Goal: Find specific page/section: Find specific page/section

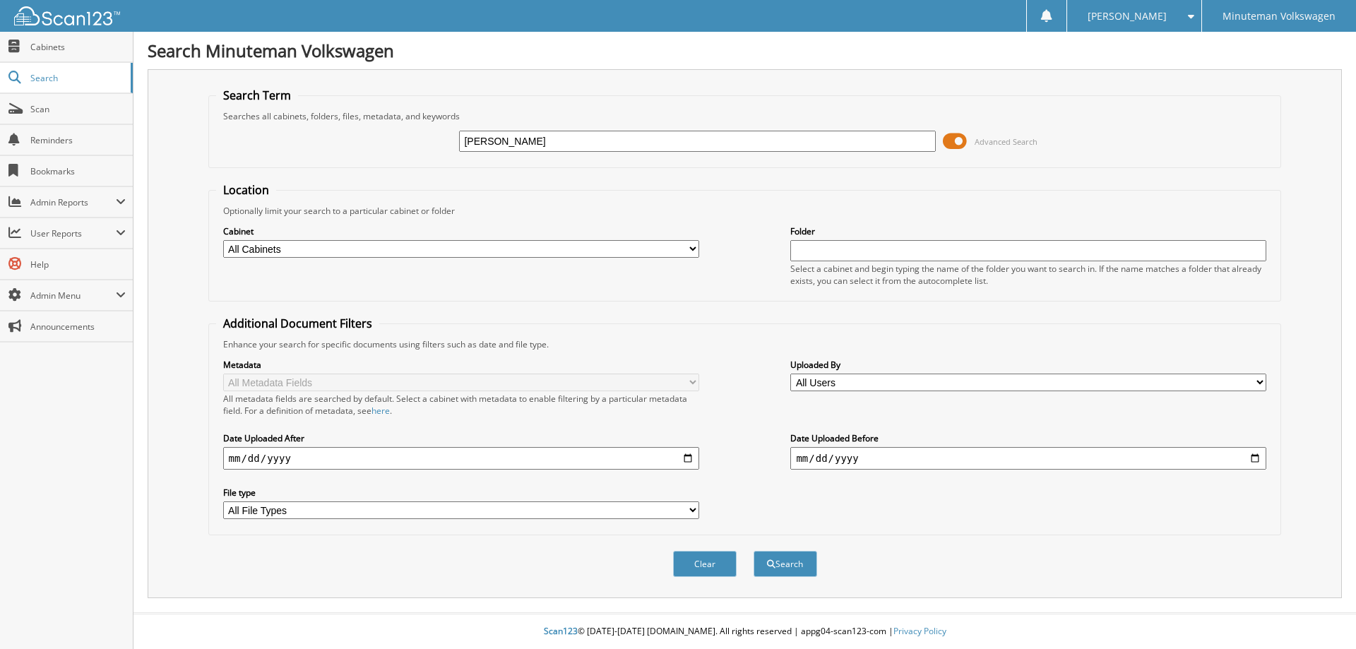
type input "[PERSON_NAME]"
click at [951, 138] on span at bounding box center [955, 141] width 24 height 21
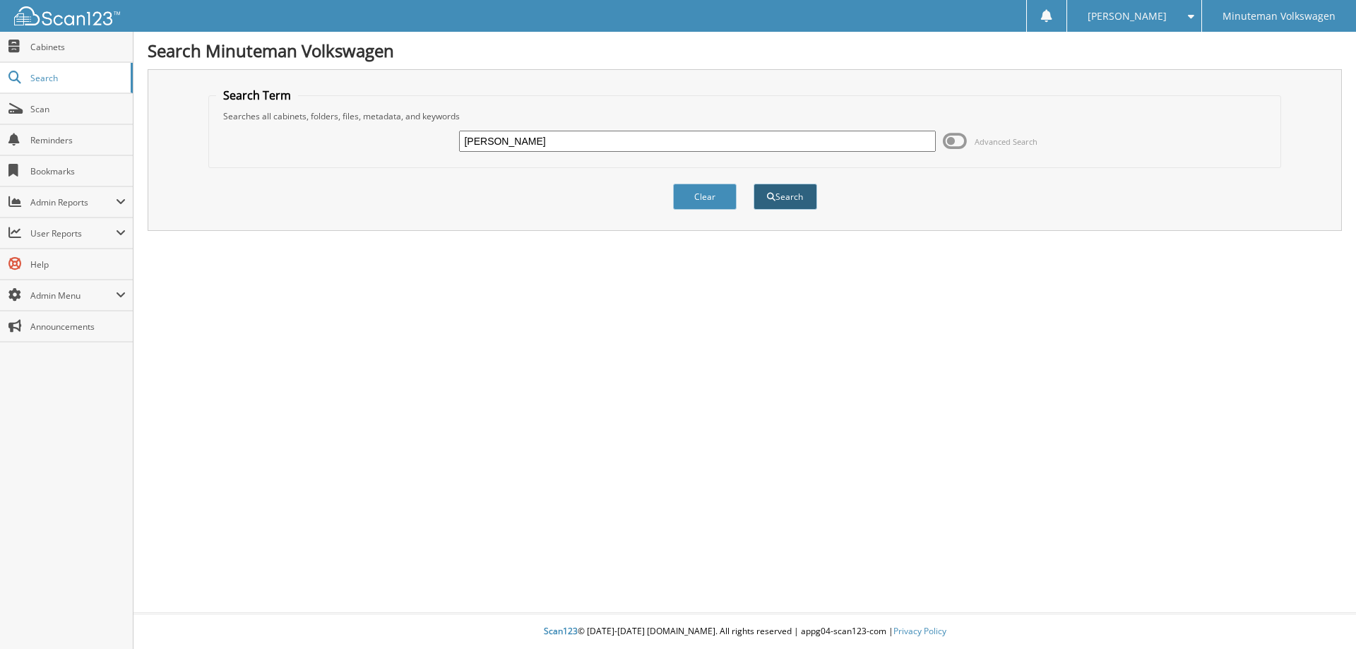
click at [799, 184] on button "Search" at bounding box center [785, 197] width 64 height 26
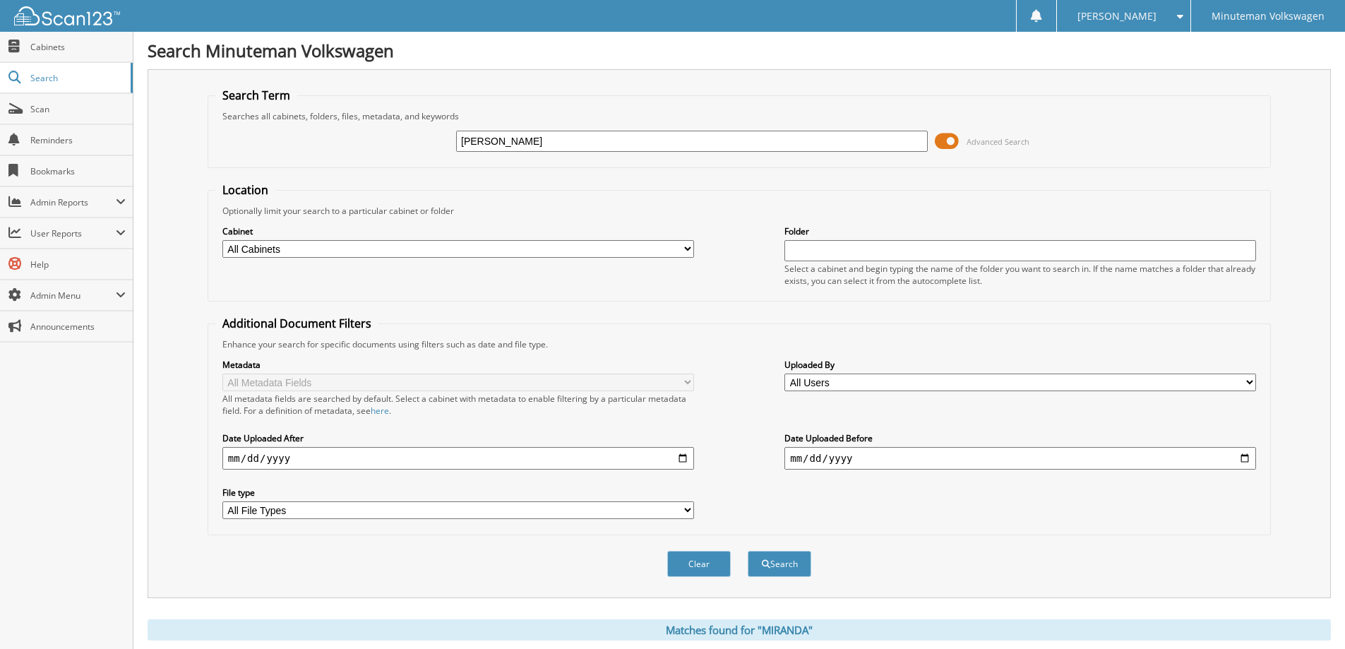
click at [953, 133] on span at bounding box center [947, 141] width 24 height 21
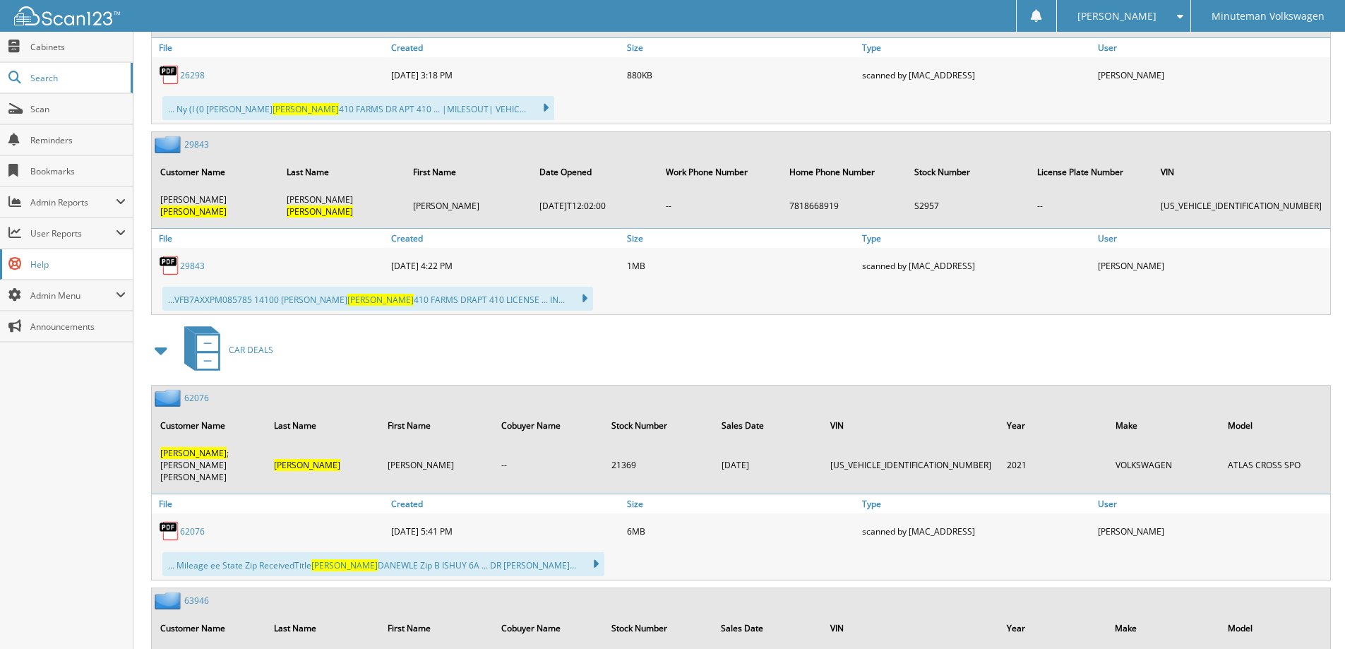
scroll to position [3579, 0]
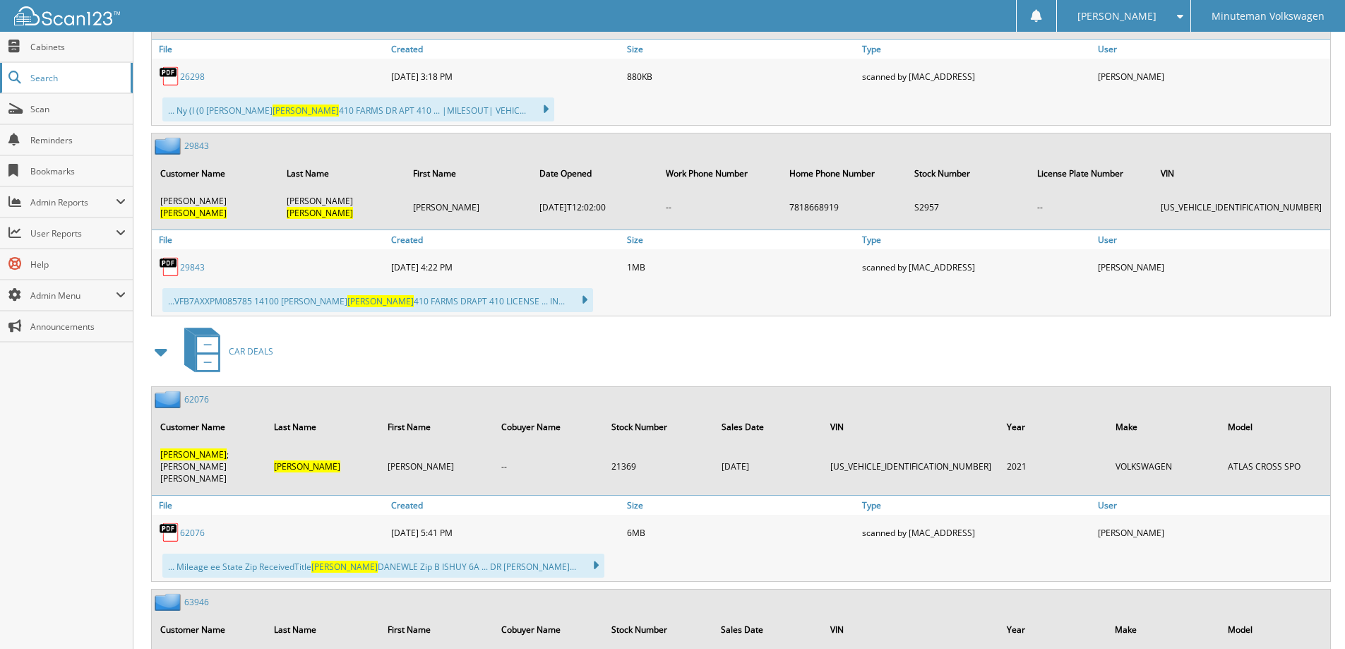
click at [44, 78] on span "Search" at bounding box center [76, 78] width 93 height 12
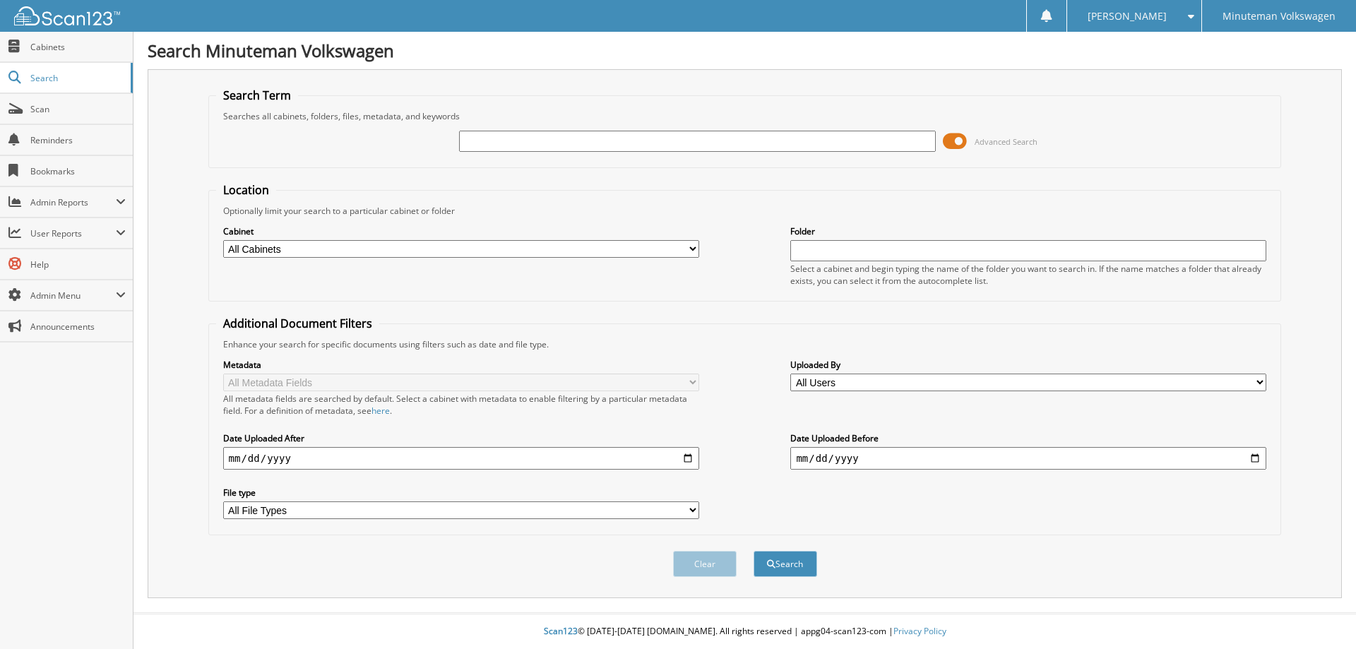
click at [511, 145] on input "text" at bounding box center [697, 141] width 476 height 21
type input "5"
type input "65006"
click at [753, 551] on button "Search" at bounding box center [785, 564] width 64 height 26
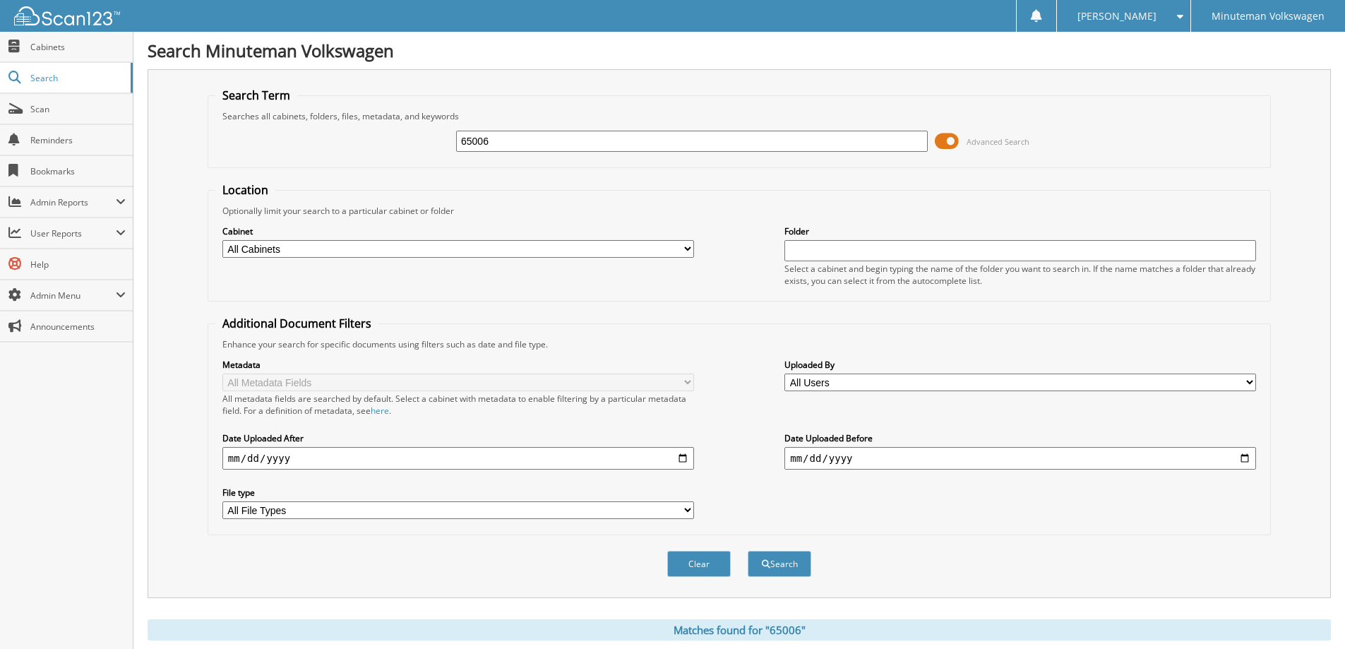
click at [958, 133] on span at bounding box center [947, 141] width 24 height 21
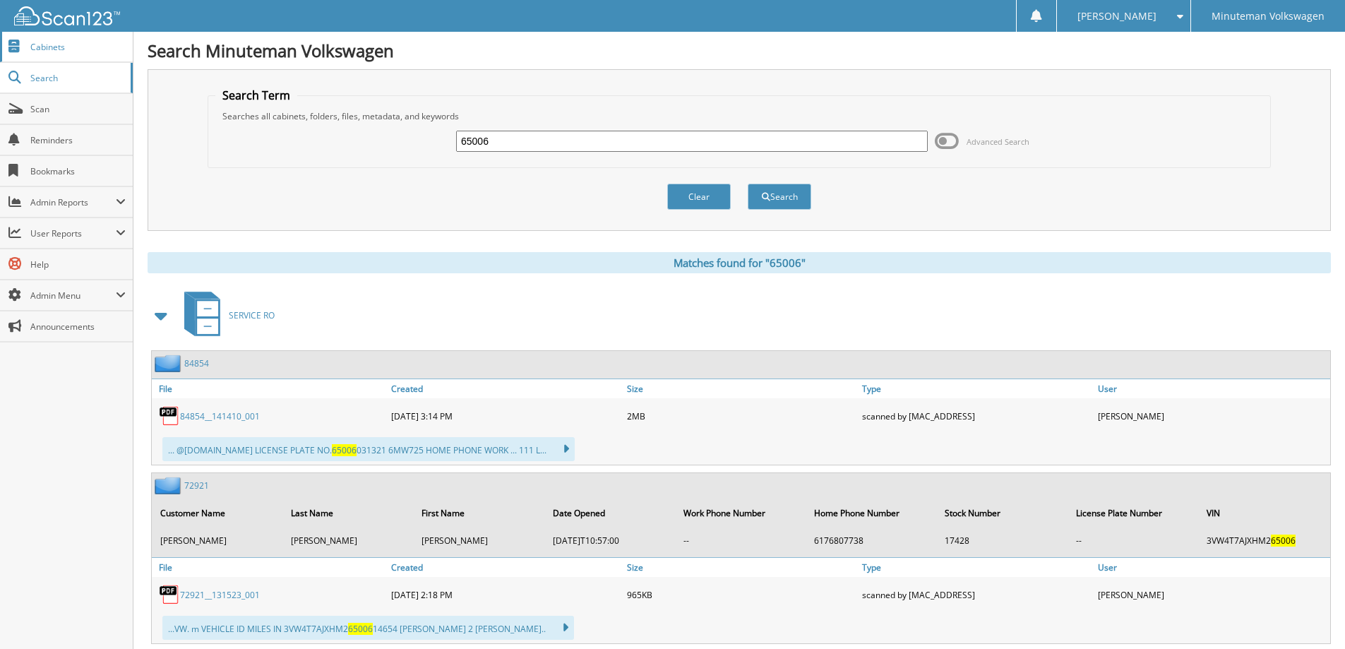
click at [81, 45] on span "Cabinets" at bounding box center [77, 47] width 95 height 12
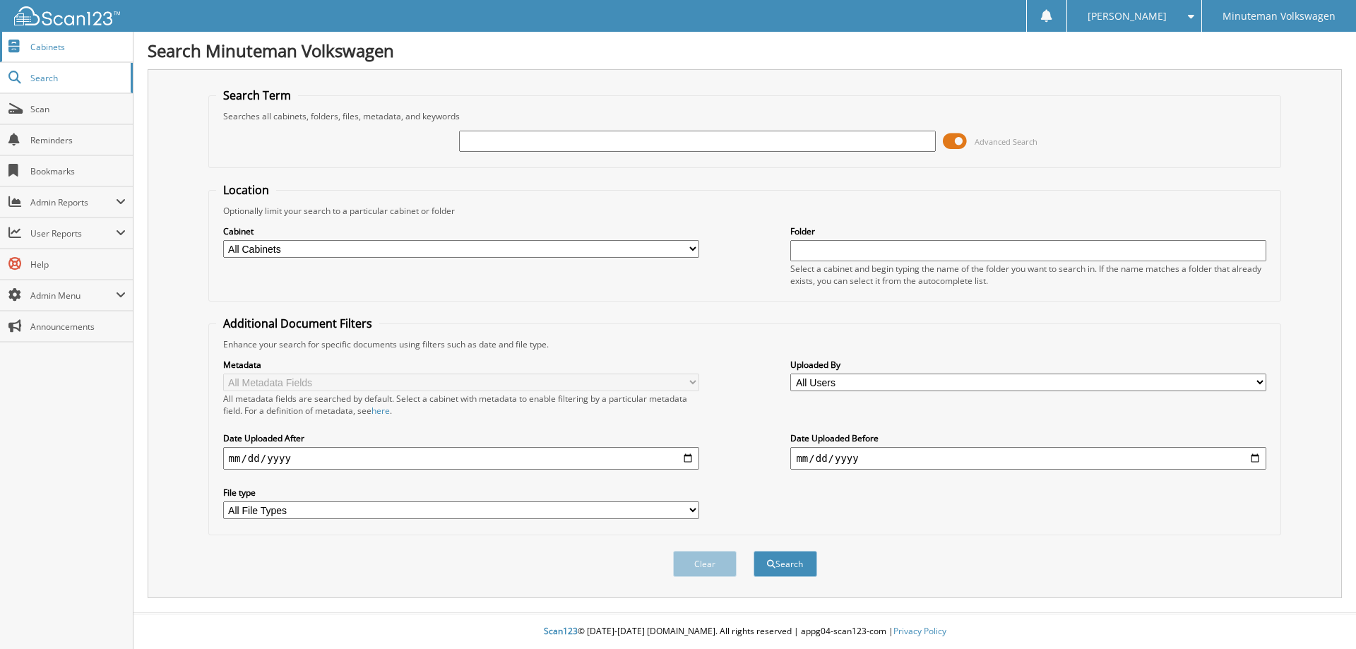
click at [63, 47] on span "Cabinets" at bounding box center [77, 47] width 95 height 12
